Goal: Task Accomplishment & Management: Manage account settings

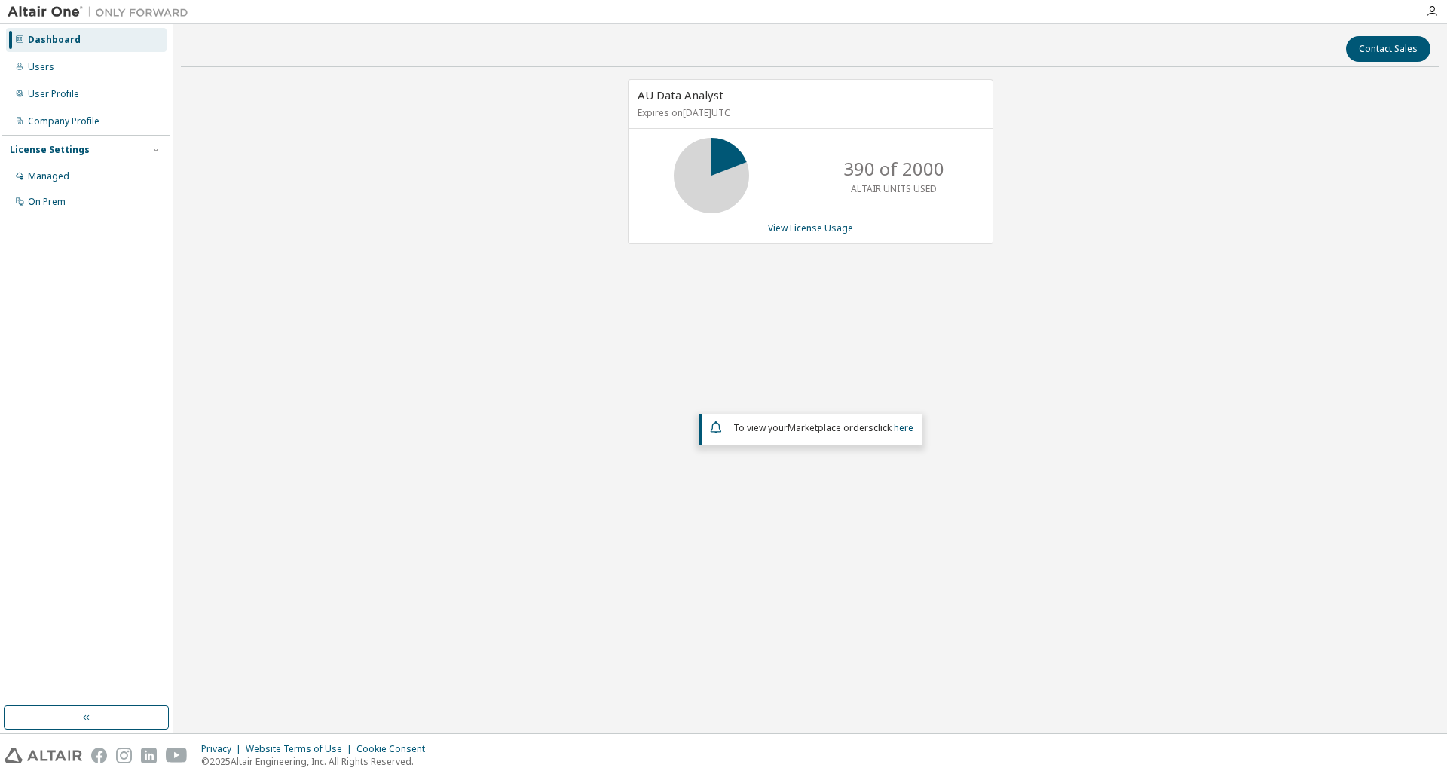
click at [148, 15] on img at bounding box center [102, 12] width 188 height 15
click at [59, 91] on div "User Profile" at bounding box center [53, 94] width 51 height 12
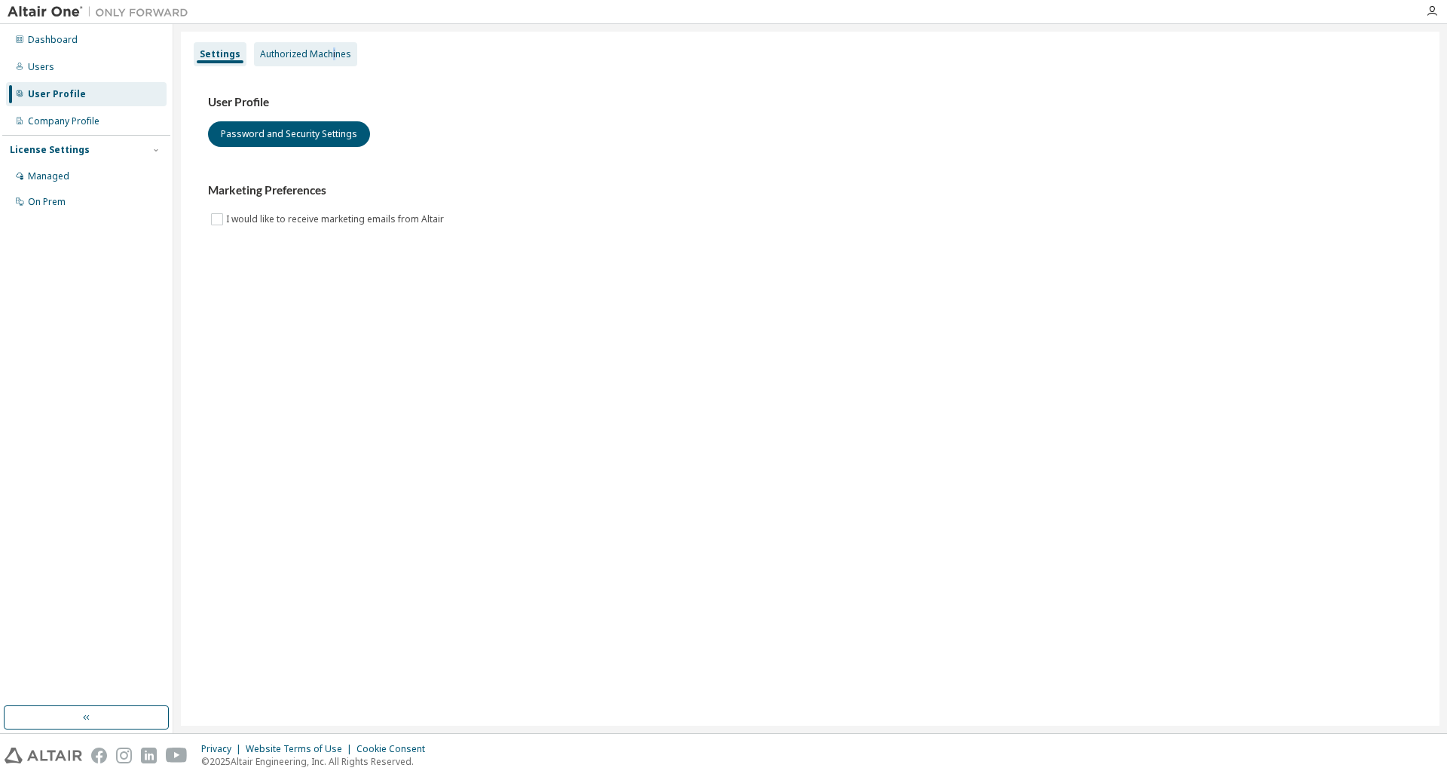
click at [329, 53] on div "Authorized Machines" at bounding box center [305, 54] width 91 height 12
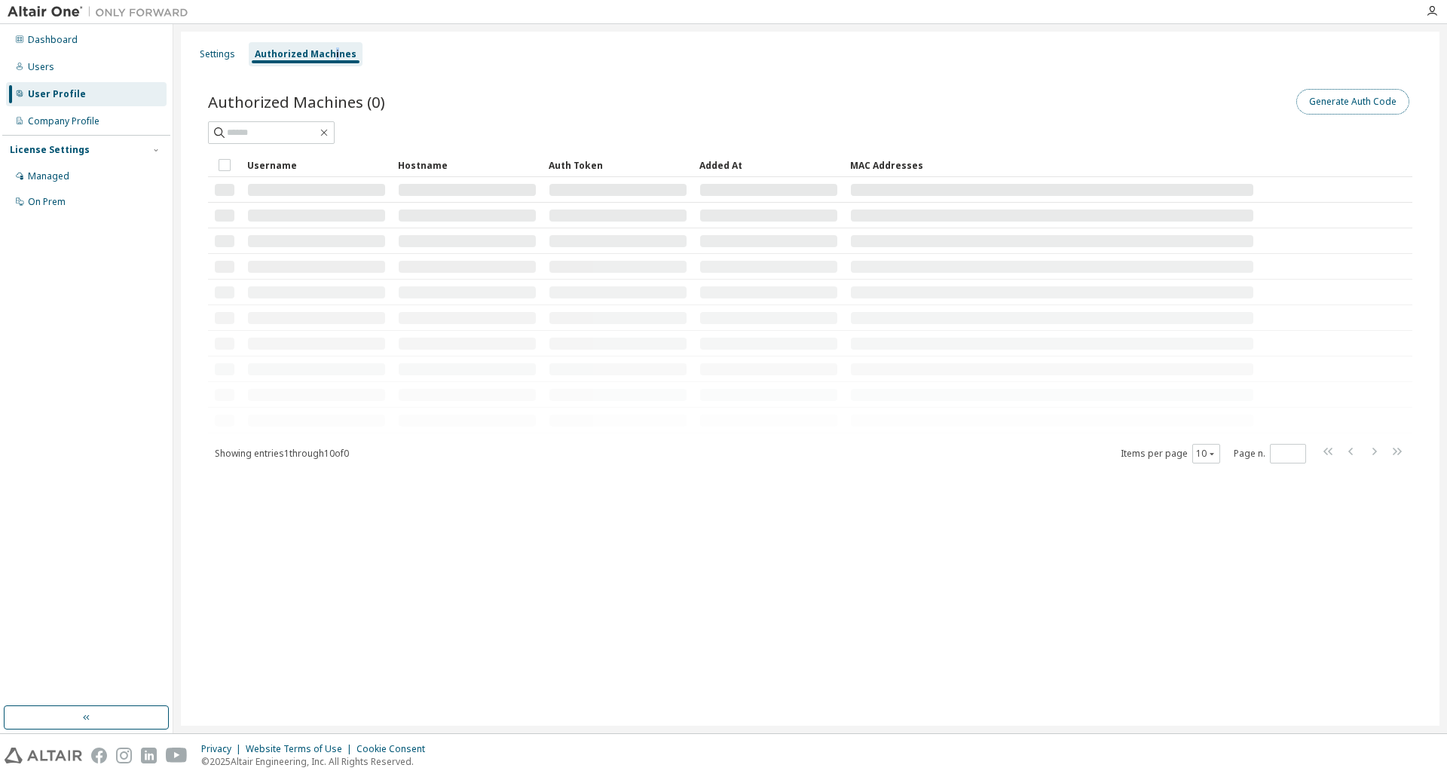
click at [1354, 100] on button "Generate Auth Code" at bounding box center [1353, 102] width 113 height 26
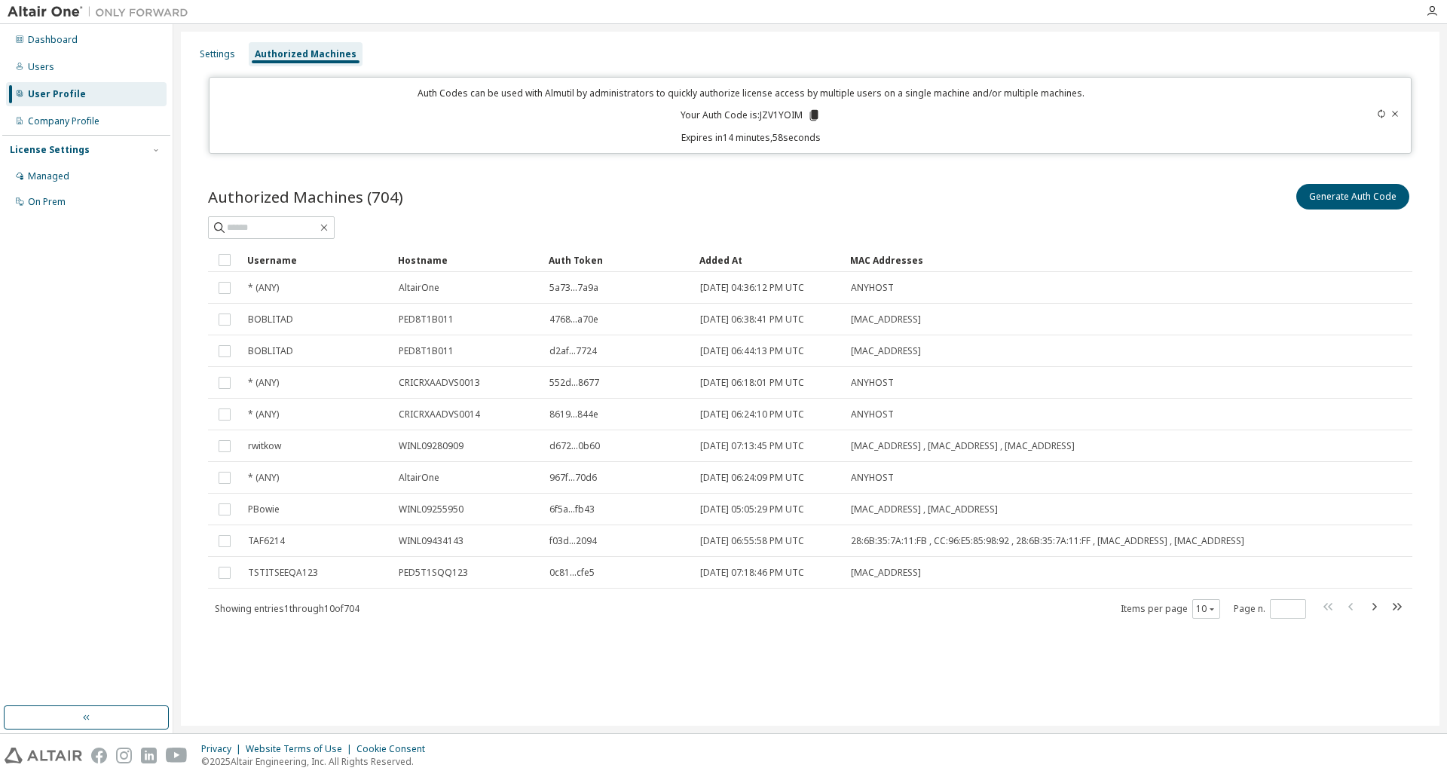
click at [784, 114] on p "Your Auth Code is: JZV1YOIM" at bounding box center [751, 116] width 140 height 14
copy p "JZV1YOIM"
